Goal: Task Accomplishment & Management: Manage account settings

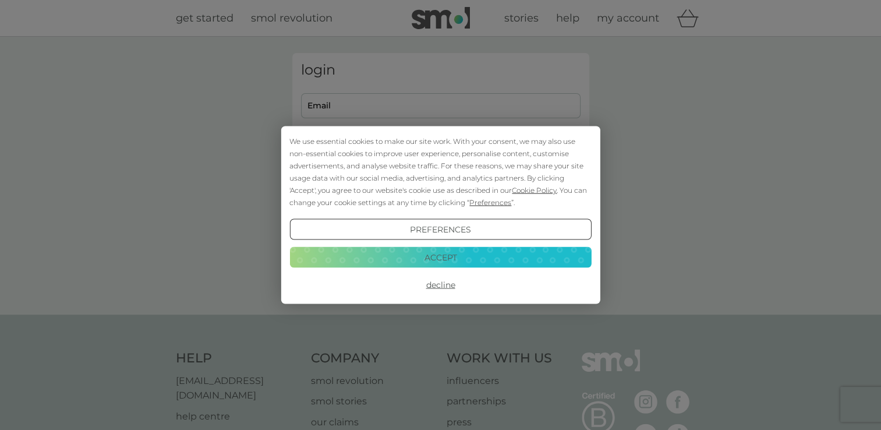
type input "[PERSON_NAME][EMAIL_ADDRESS][DOMAIN_NAME]"
click at [442, 261] on button "Accept" at bounding box center [439, 256] width 301 height 21
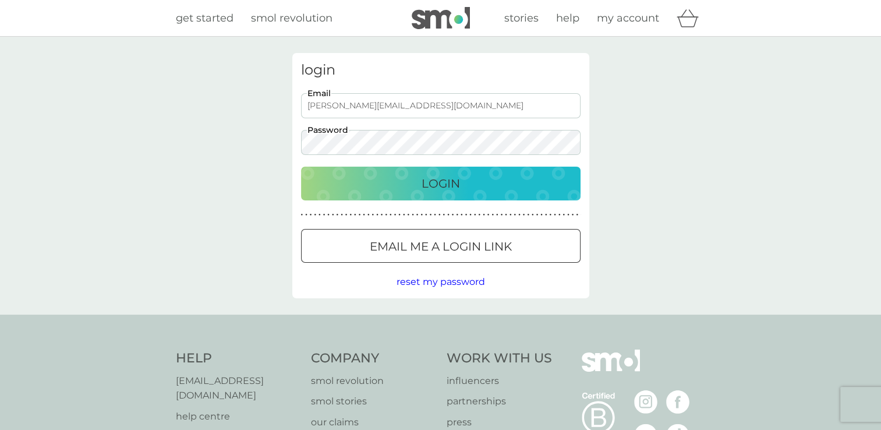
click at [435, 173] on button "Login" at bounding box center [440, 183] width 279 height 34
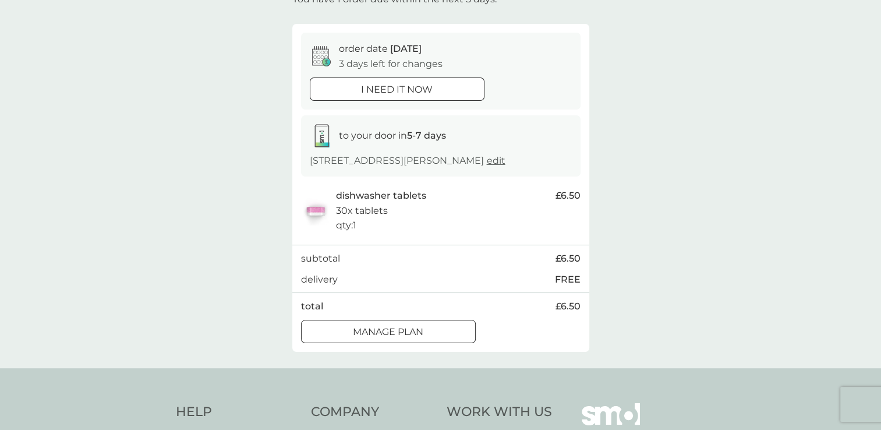
scroll to position [93, 0]
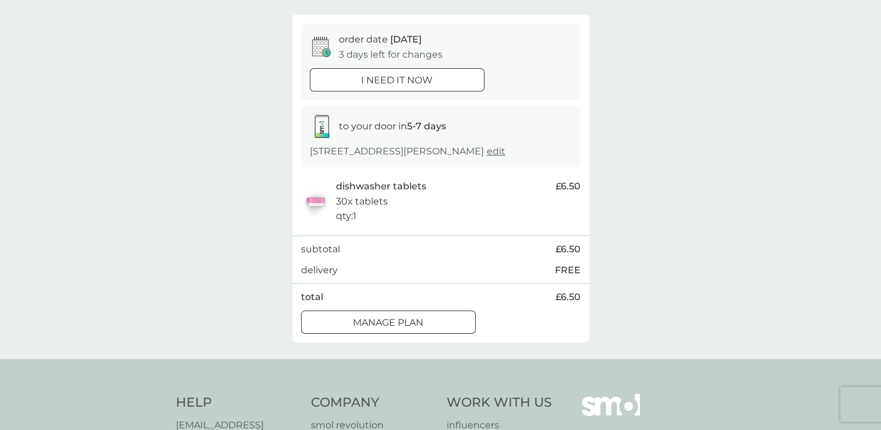
click at [438, 319] on div "Manage plan" at bounding box center [387, 322] width 173 height 15
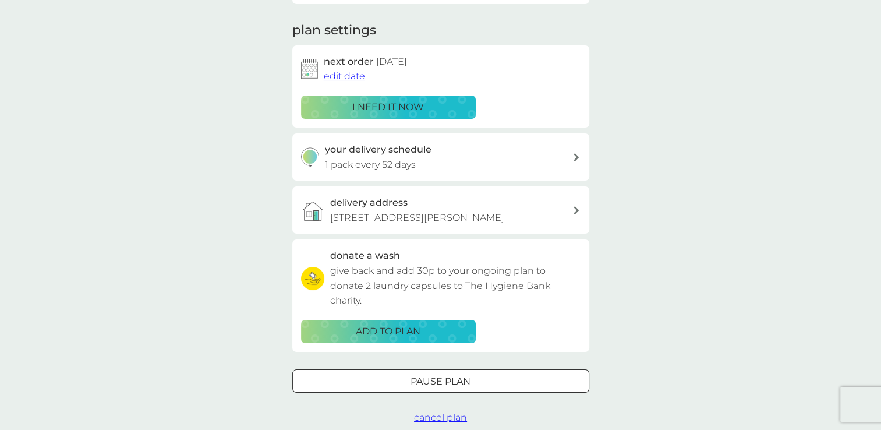
scroll to position [150, 0]
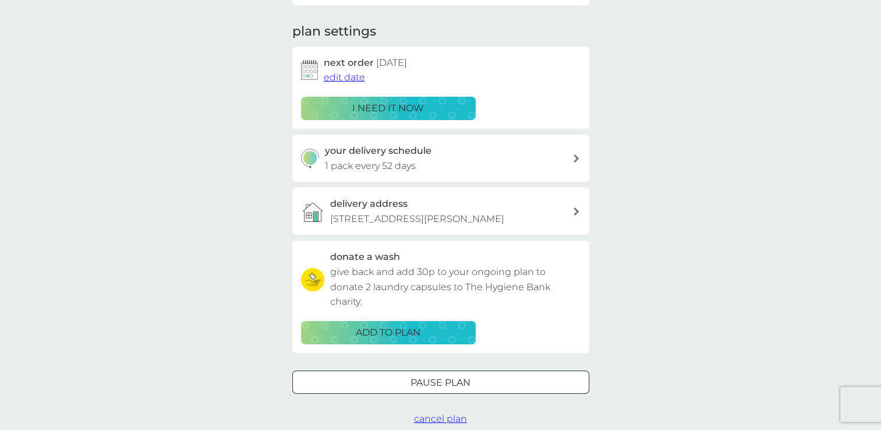
click at [572, 157] on div at bounding box center [576, 158] width 9 height 8
select select "49"
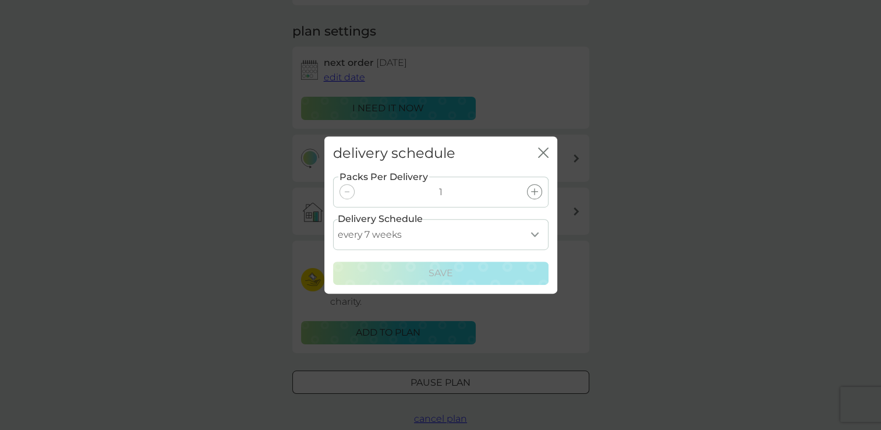
click at [546, 147] on icon "close" at bounding box center [543, 152] width 10 height 10
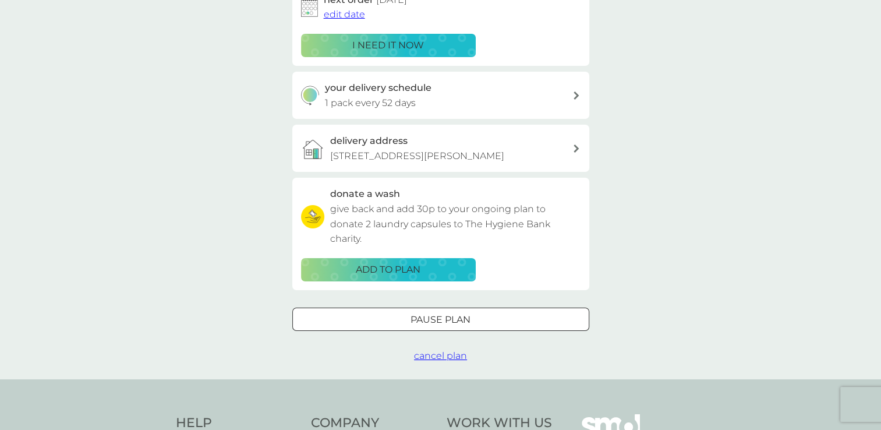
scroll to position [217, 0]
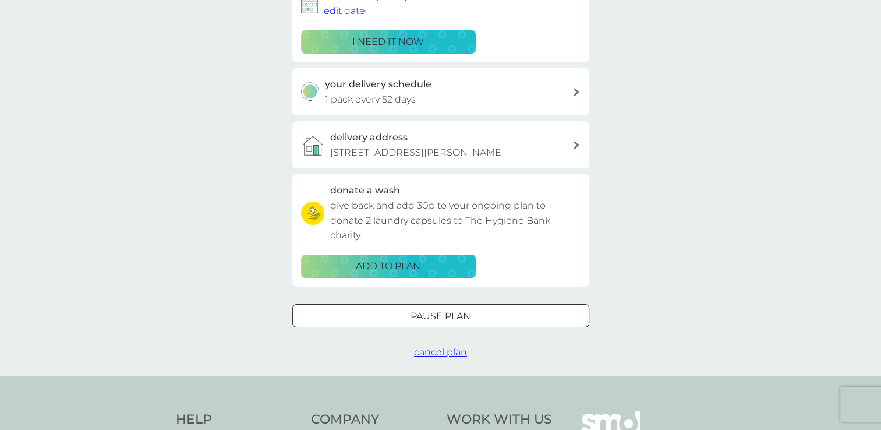
click at [430, 313] on div at bounding box center [441, 316] width 42 height 12
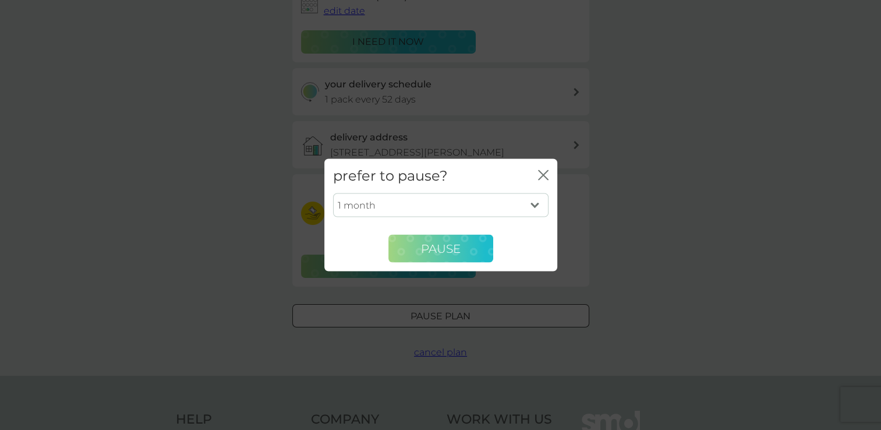
click at [449, 251] on span "Pause" at bounding box center [441, 248] width 40 height 14
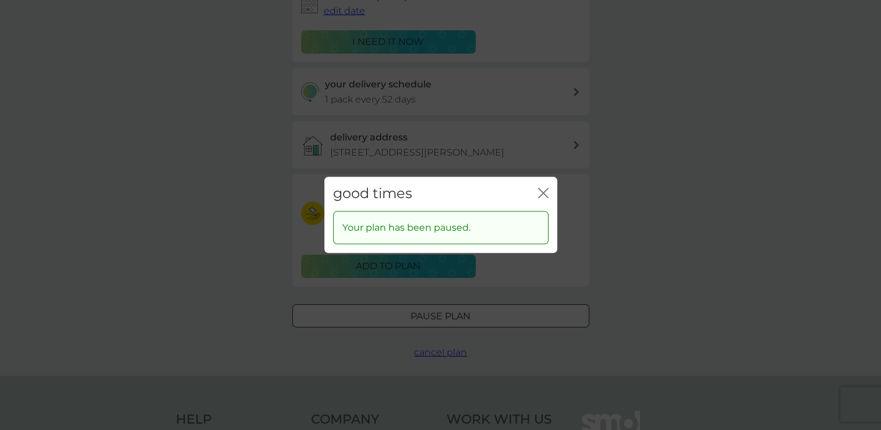
click at [538, 193] on icon "close" at bounding box center [543, 192] width 10 height 10
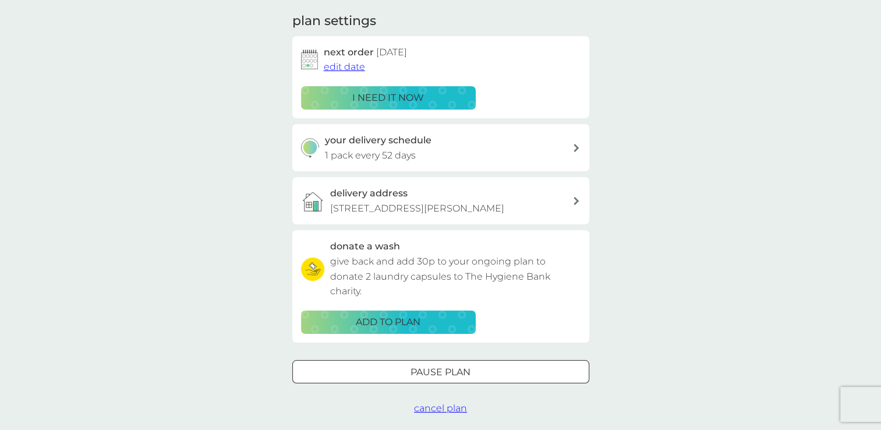
scroll to position [164, 0]
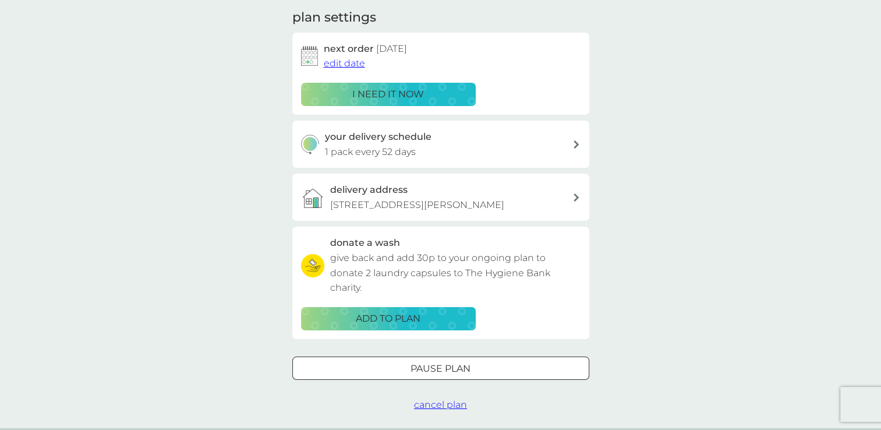
click at [461, 364] on p "Pause plan" at bounding box center [440, 368] width 60 height 15
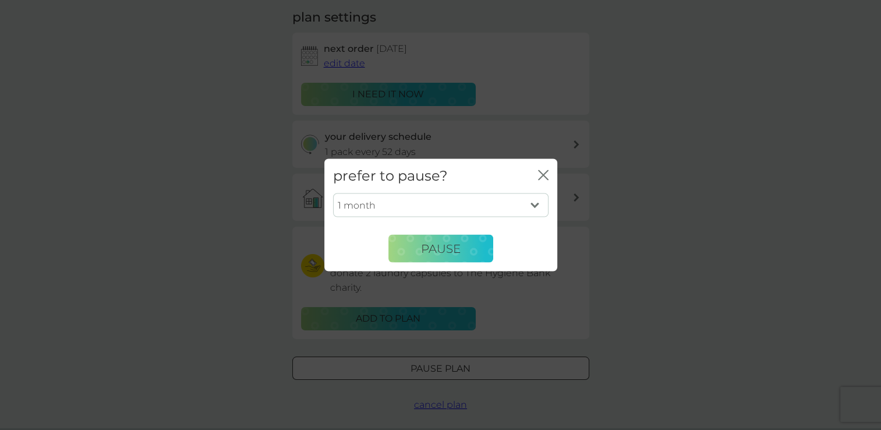
click at [542, 170] on icon "close" at bounding box center [543, 175] width 10 height 10
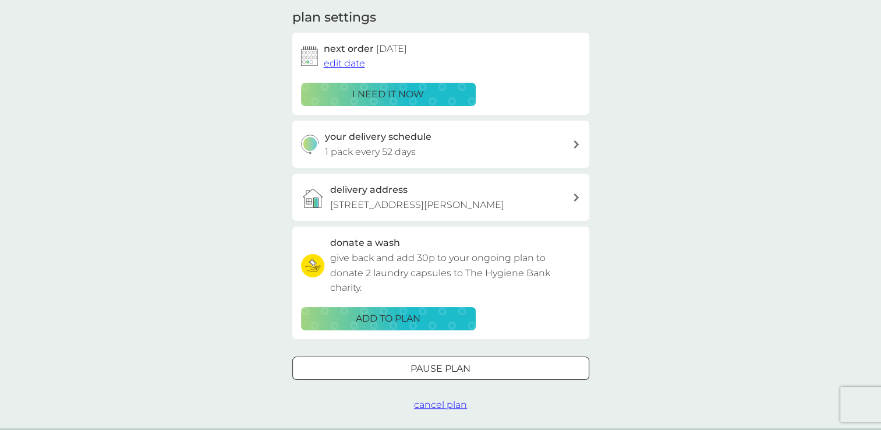
click at [350, 65] on span "edit date" at bounding box center [344, 63] width 41 height 11
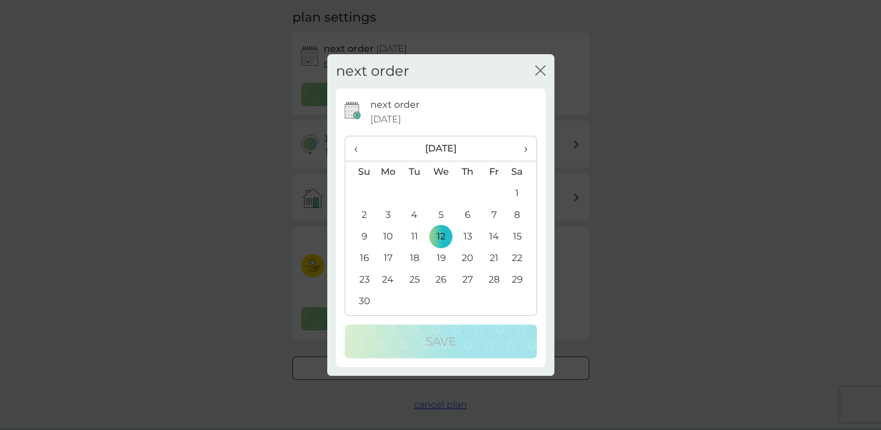
click at [537, 71] on icon "close" at bounding box center [540, 70] width 10 height 10
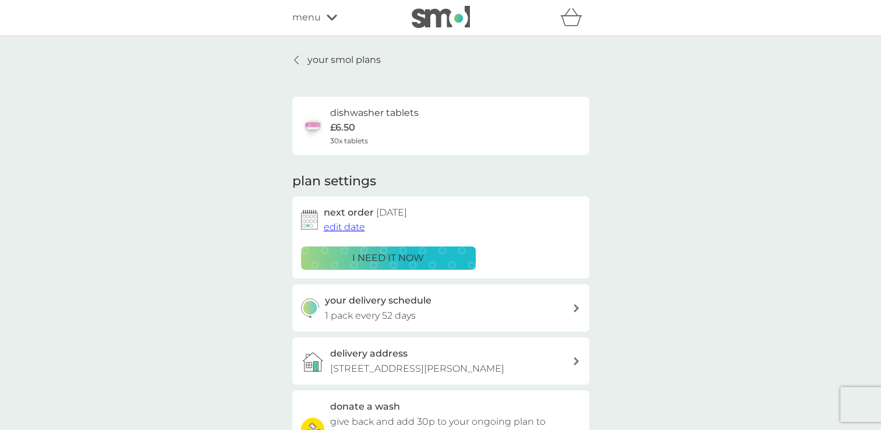
scroll to position [0, 0]
click at [296, 59] on icon at bounding box center [296, 60] width 5 height 9
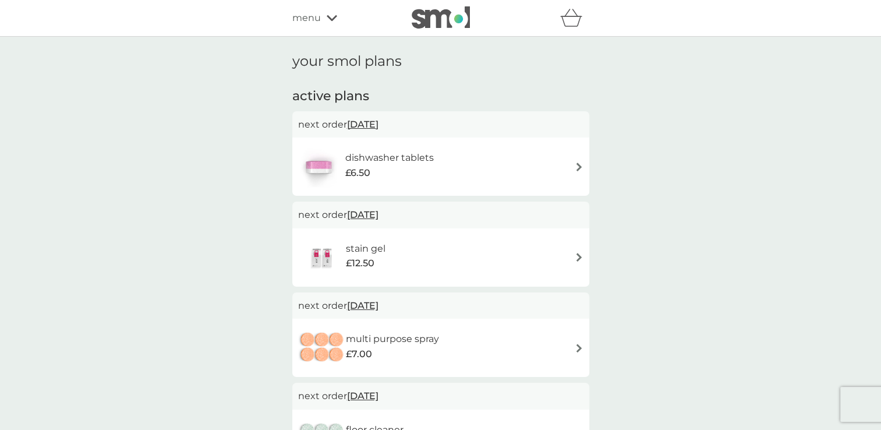
click at [576, 256] on img at bounding box center [578, 257] width 9 height 9
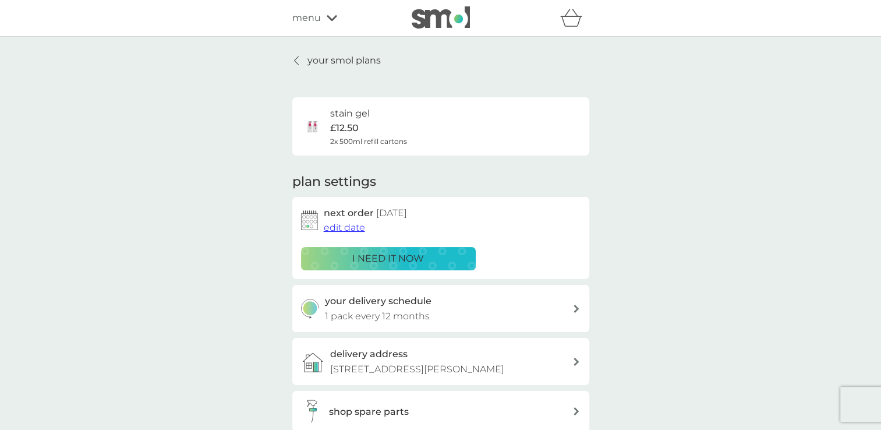
click at [293, 59] on div at bounding box center [297, 60] width 8 height 9
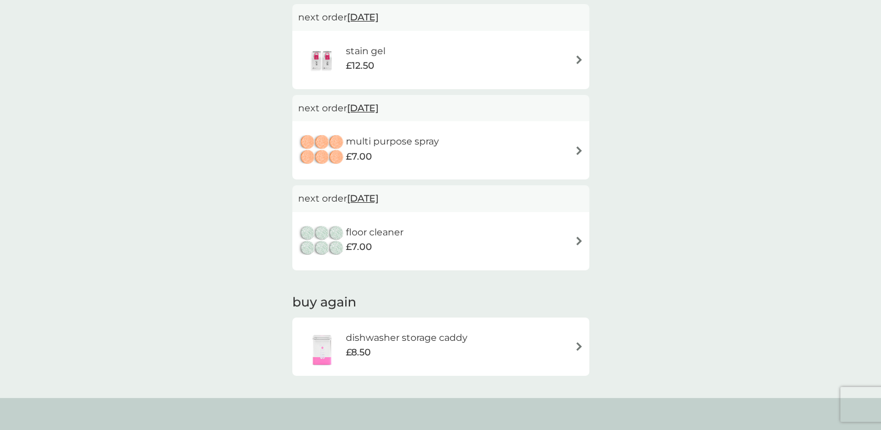
scroll to position [223, 0]
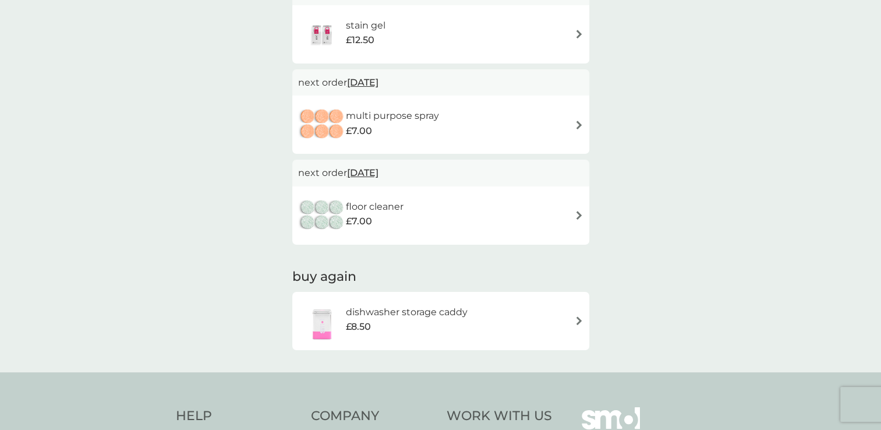
click at [378, 173] on span "5 Apr 2026" at bounding box center [362, 172] width 31 height 23
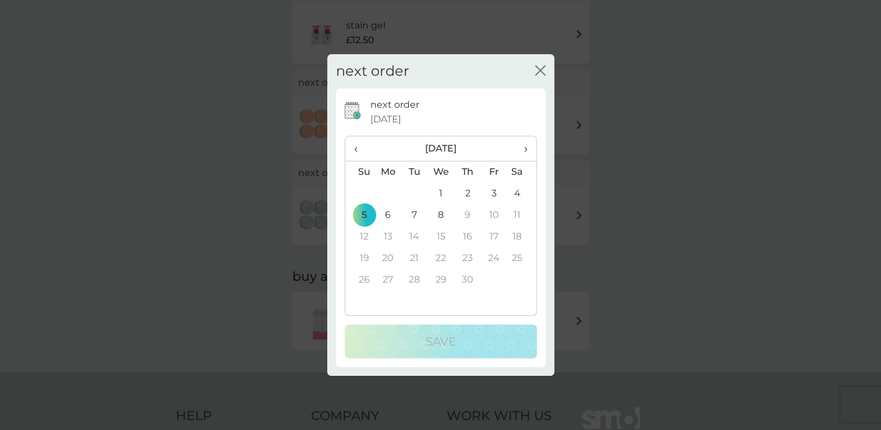
click at [535, 69] on icon "close" at bounding box center [540, 70] width 10 height 10
